Goal: Find specific page/section: Find specific page/section

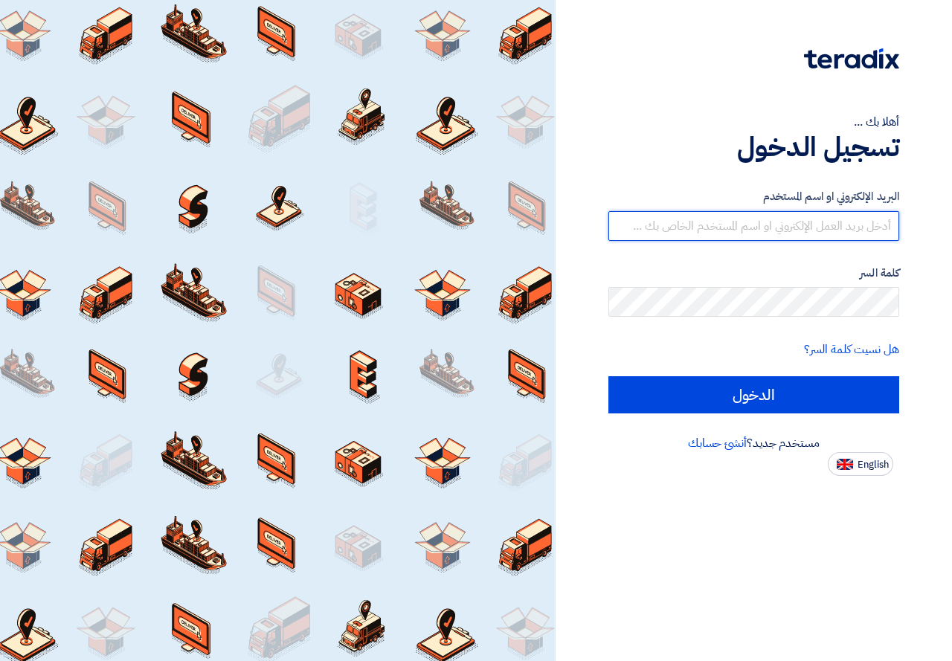
click at [761, 229] on input "text" at bounding box center [753, 226] width 291 height 30
type input "[EMAIL_ADDRESS][DOMAIN_NAME]"
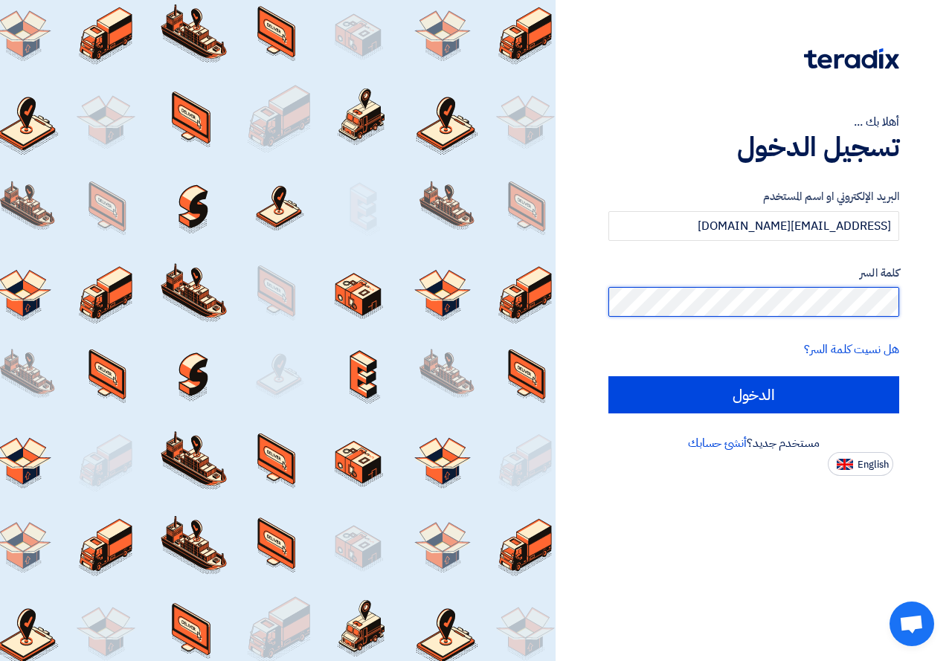
click at [608, 376] on input "الدخول" at bounding box center [753, 394] width 291 height 37
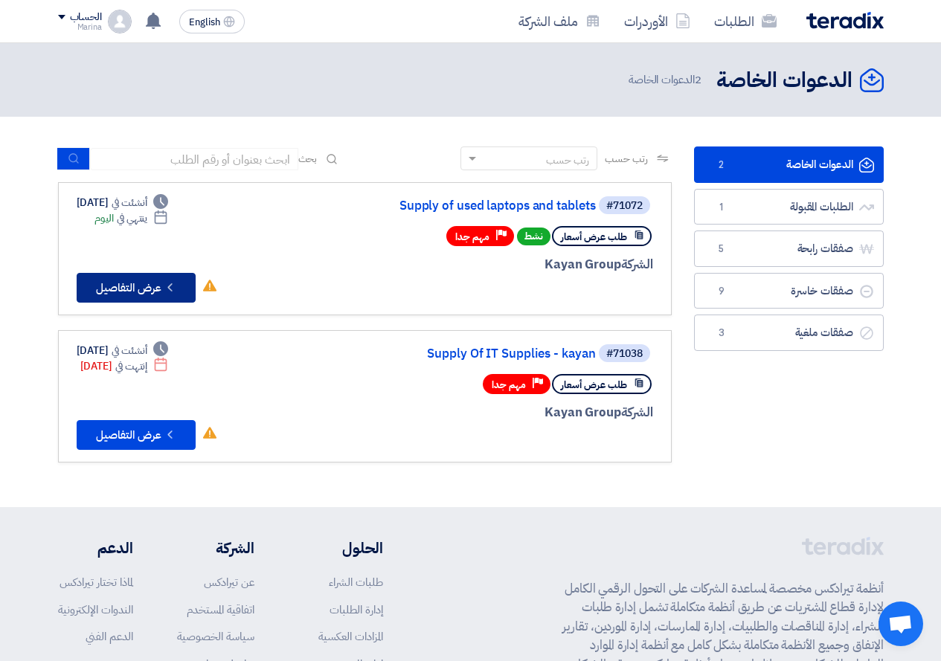
click at [161, 297] on button "Check details عرض التفاصيل" at bounding box center [136, 288] width 119 height 30
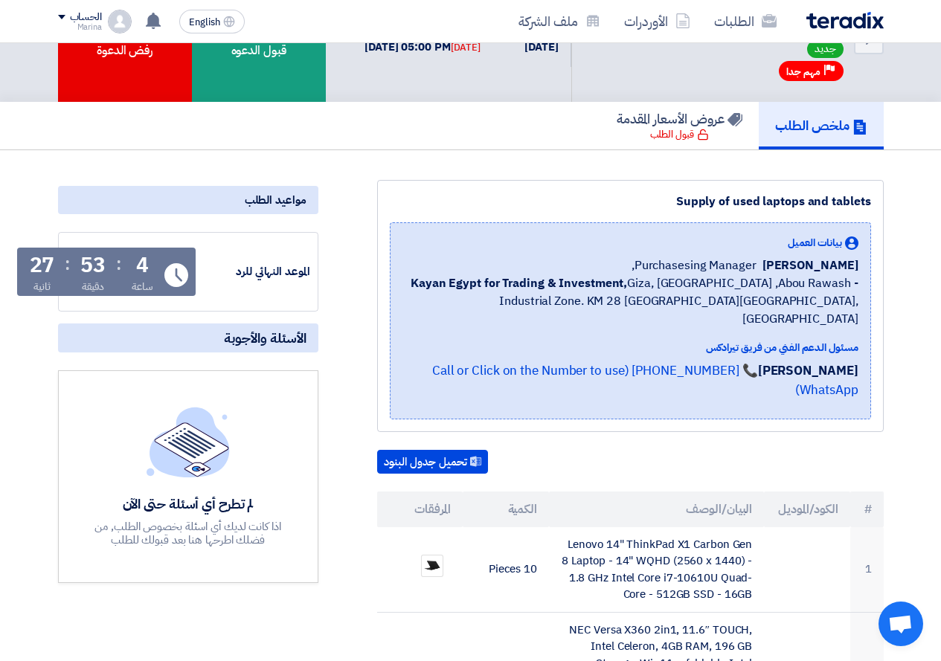
scroll to position [149, 0]
